Goal: Register for event/course

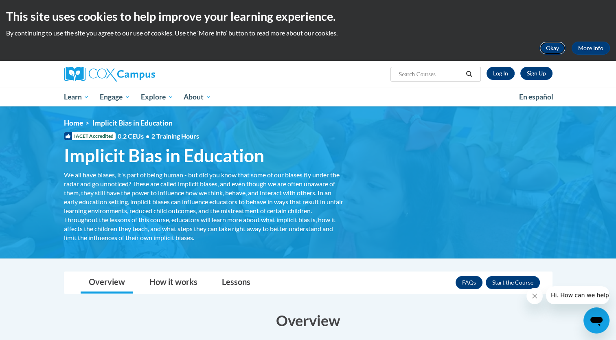
click at [549, 50] on button "Okay" at bounding box center [552, 48] width 26 height 13
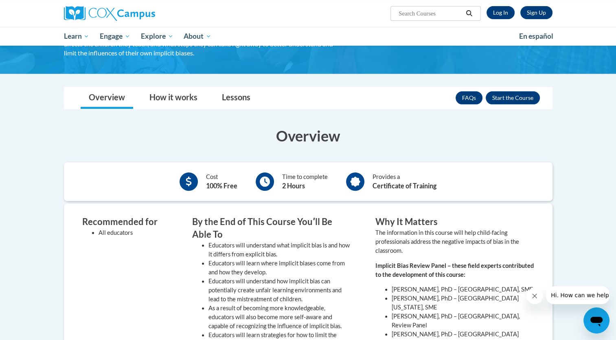
scroll to position [101, 0]
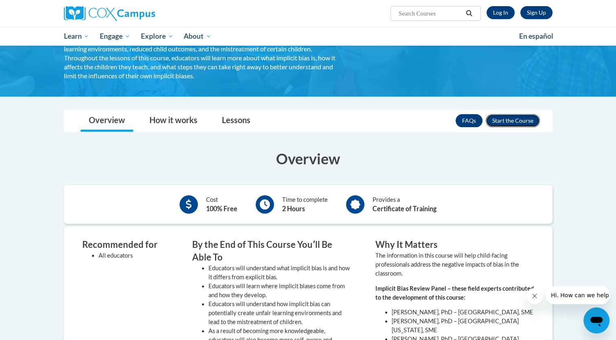
click at [507, 121] on button "Enroll" at bounding box center [513, 120] width 54 height 13
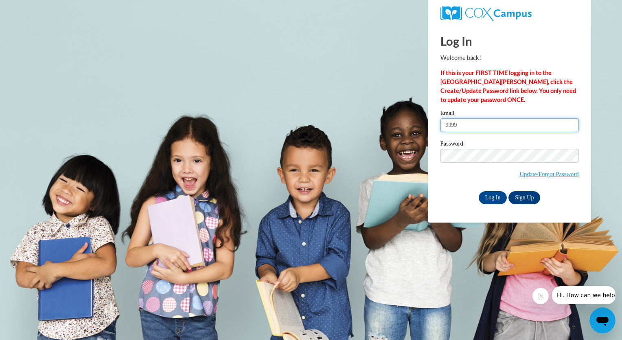
click at [463, 124] on input "9999" at bounding box center [510, 125] width 138 height 14
type input "[EMAIL_ADDRESS][DOMAIN_NAME]"
click at [490, 197] on input "Log In" at bounding box center [493, 197] width 28 height 13
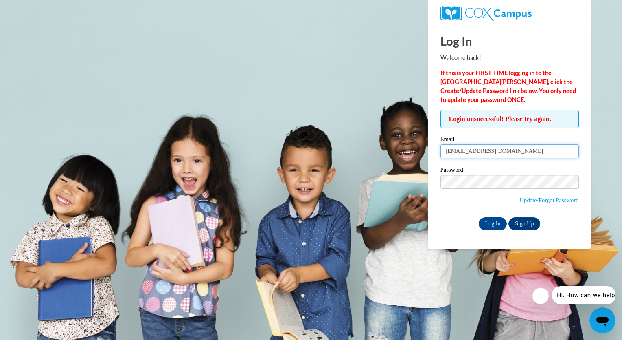
click at [447, 151] on input "99997892@dekalbschoolsga.org" at bounding box center [510, 151] width 138 height 14
type input "e99997892@dekalbschoolsga.org"
click at [487, 221] on input "Log In" at bounding box center [493, 223] width 28 height 13
click at [281, 90] on body "Log In Welcome back! If this is your FIRST TIME logging in to the NEW Cox Campu…" at bounding box center [311, 170] width 622 height 340
click at [309, 69] on body "Log In Welcome back! If this is your FIRST TIME logging in to the NEW Cox Campu…" at bounding box center [311, 170] width 622 height 340
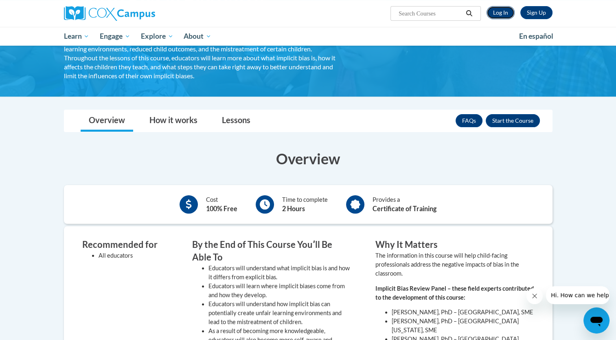
click at [499, 13] on link "Log In" at bounding box center [501, 12] width 28 height 13
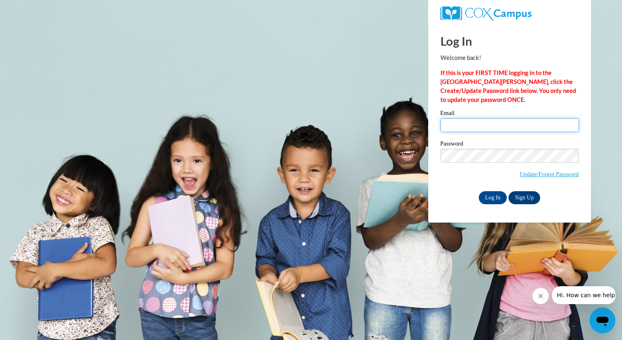
click at [479, 126] on input "Email" at bounding box center [510, 125] width 138 height 14
type input "e"
type input "[EMAIL_ADDRESS][DOMAIN_NAME]"
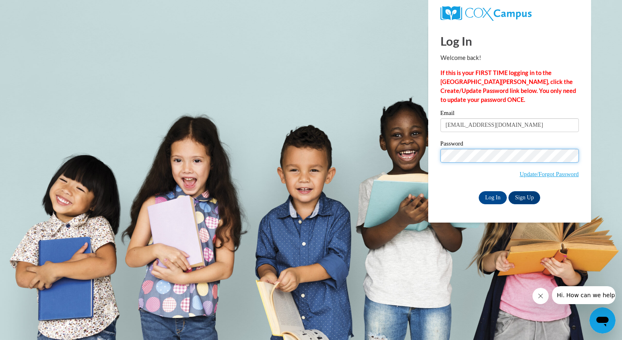
click at [479, 191] on input "Log In" at bounding box center [493, 197] width 28 height 13
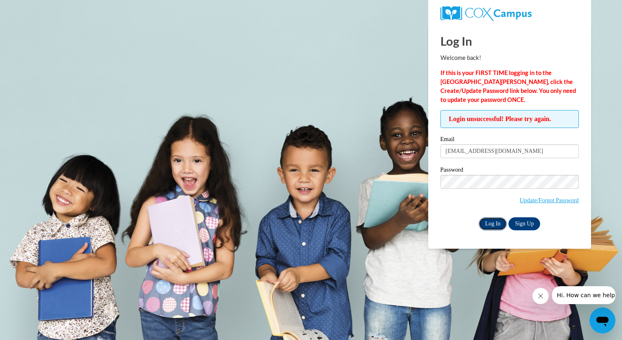
click at [487, 220] on input "Log In" at bounding box center [493, 223] width 28 height 13
click at [531, 151] on input "[EMAIL_ADDRESS][DOMAIN_NAME]" at bounding box center [510, 151] width 138 height 14
type input "e"
